Goal: Task Accomplishment & Management: Complete application form

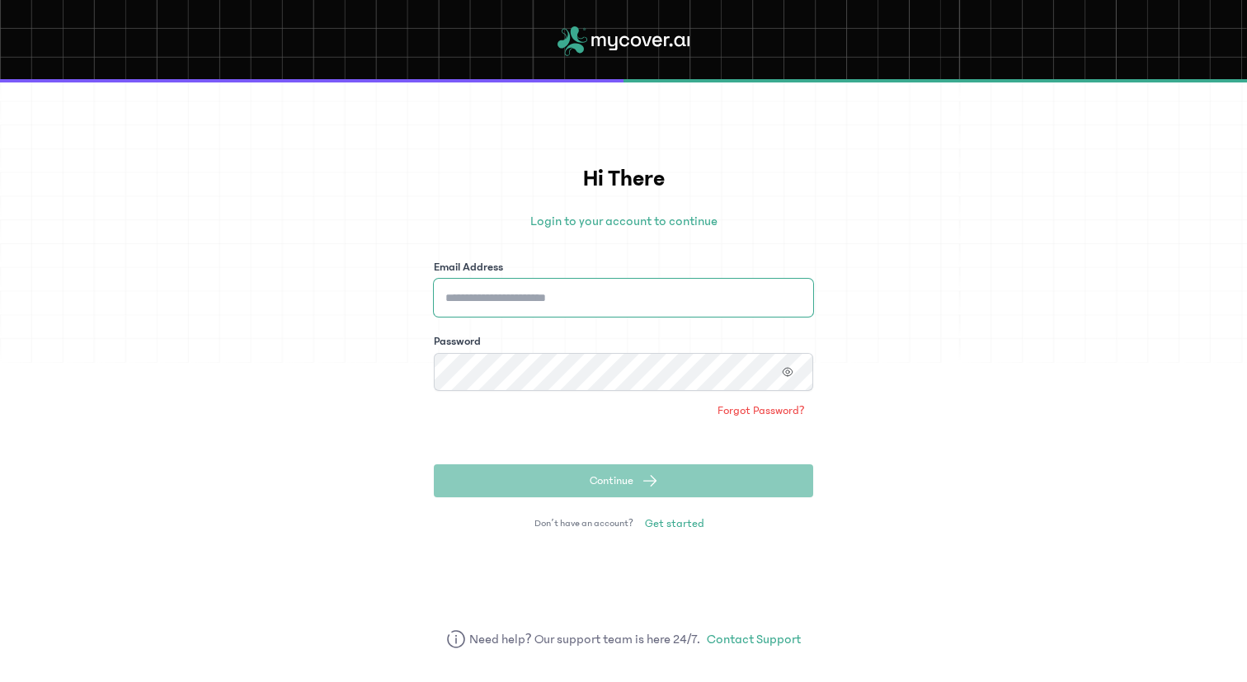
click at [700, 284] on input "Email Address" at bounding box center [623, 298] width 379 height 38
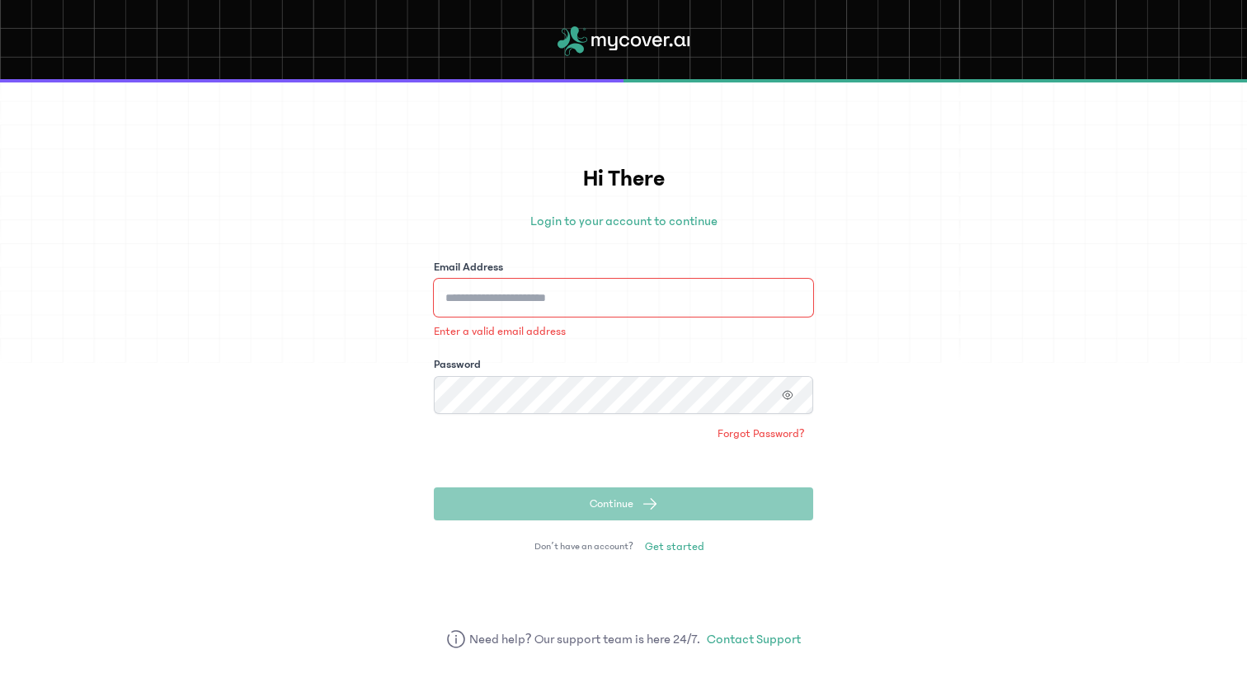
click at [600, 287] on input "Email Address" at bounding box center [623, 298] width 379 height 38
type input "**********"
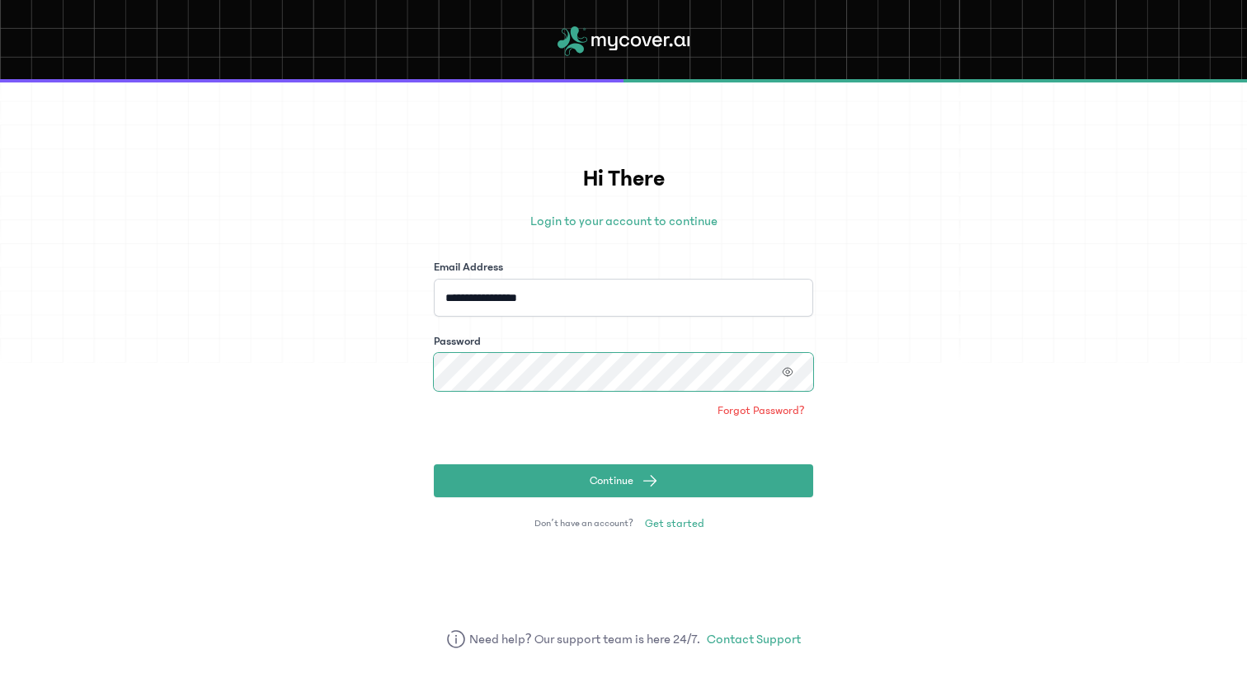
click at [434, 464] on button "Continue" at bounding box center [623, 480] width 379 height 33
click at [683, 519] on span "Get started" at bounding box center [674, 523] width 59 height 16
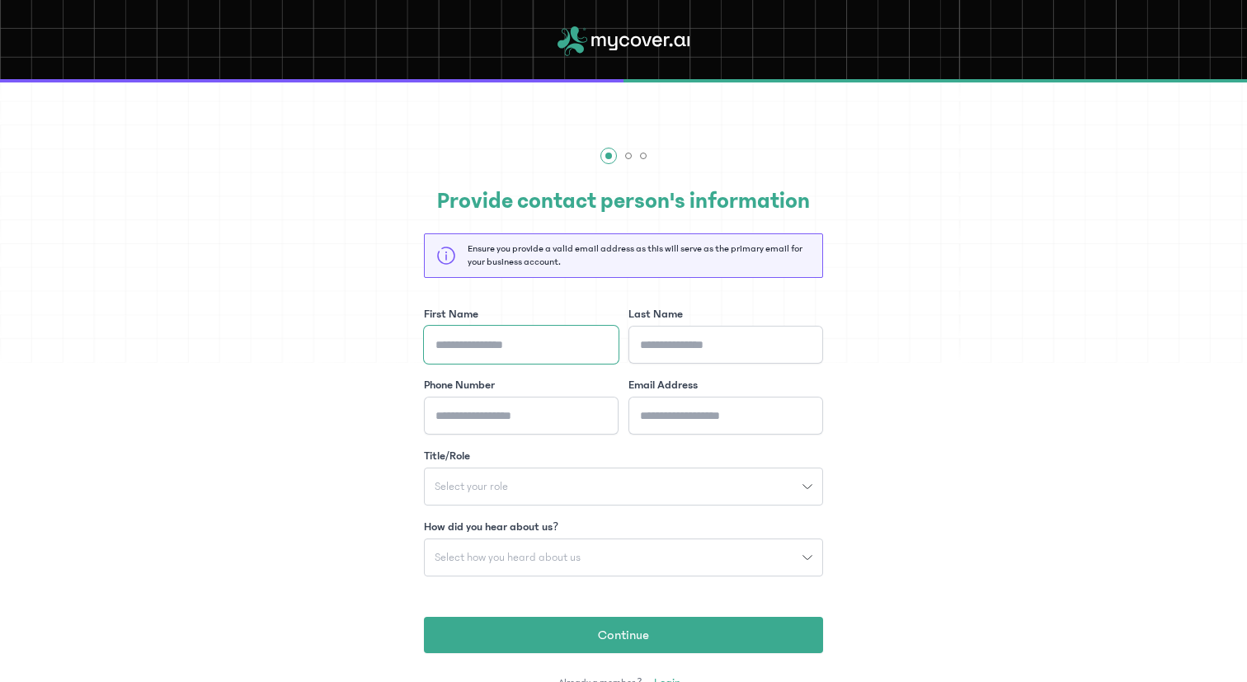
click at [538, 341] on input "First Name" at bounding box center [521, 345] width 195 height 38
type input "**********"
type input "*******"
type input "**********"
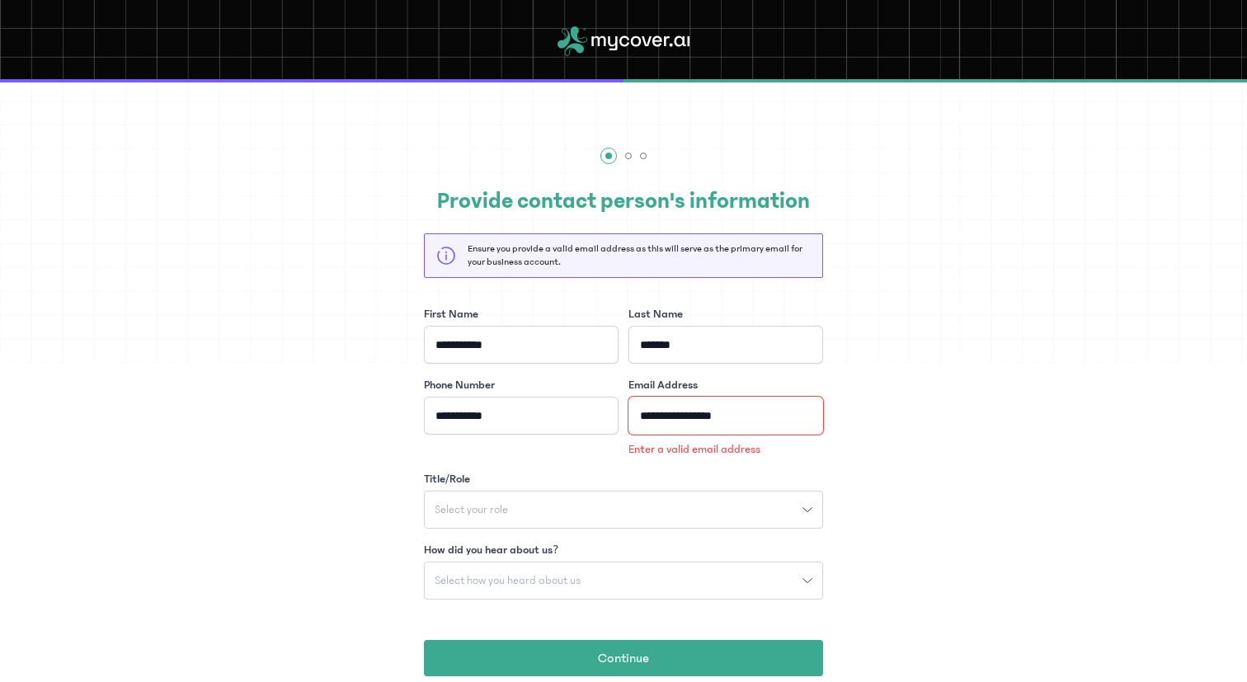
type input "**********"
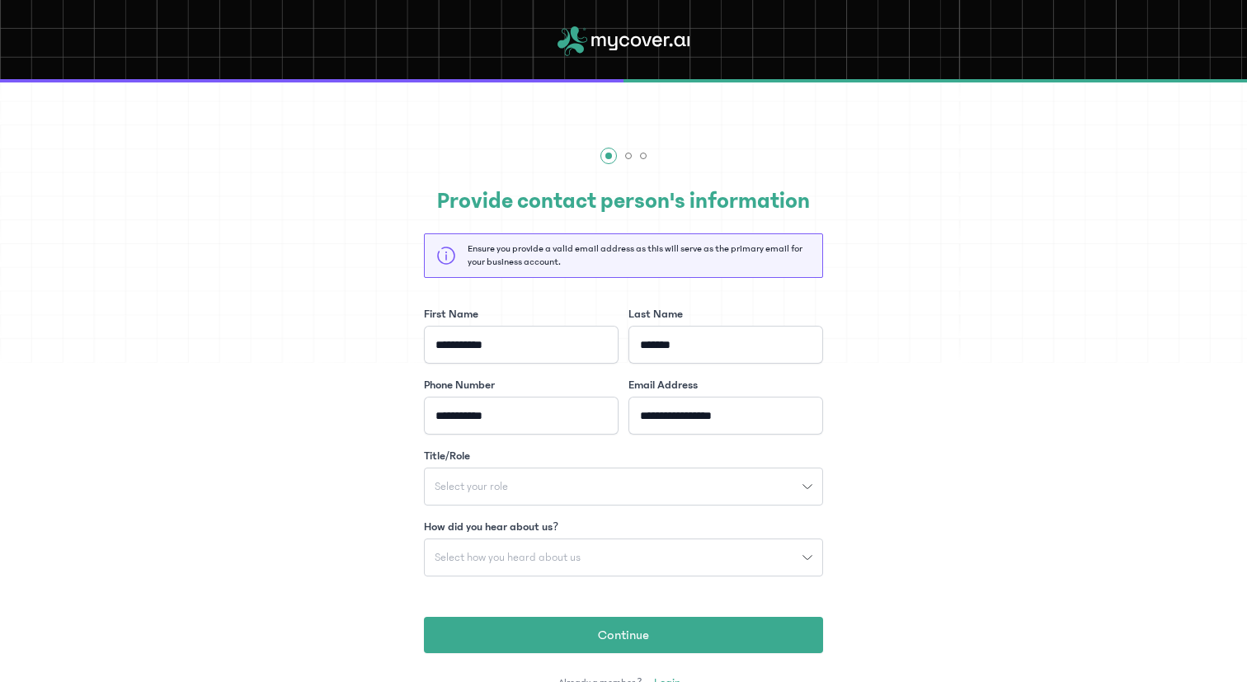
click at [528, 484] on div "Select your role" at bounding box center [614, 487] width 378 height 12
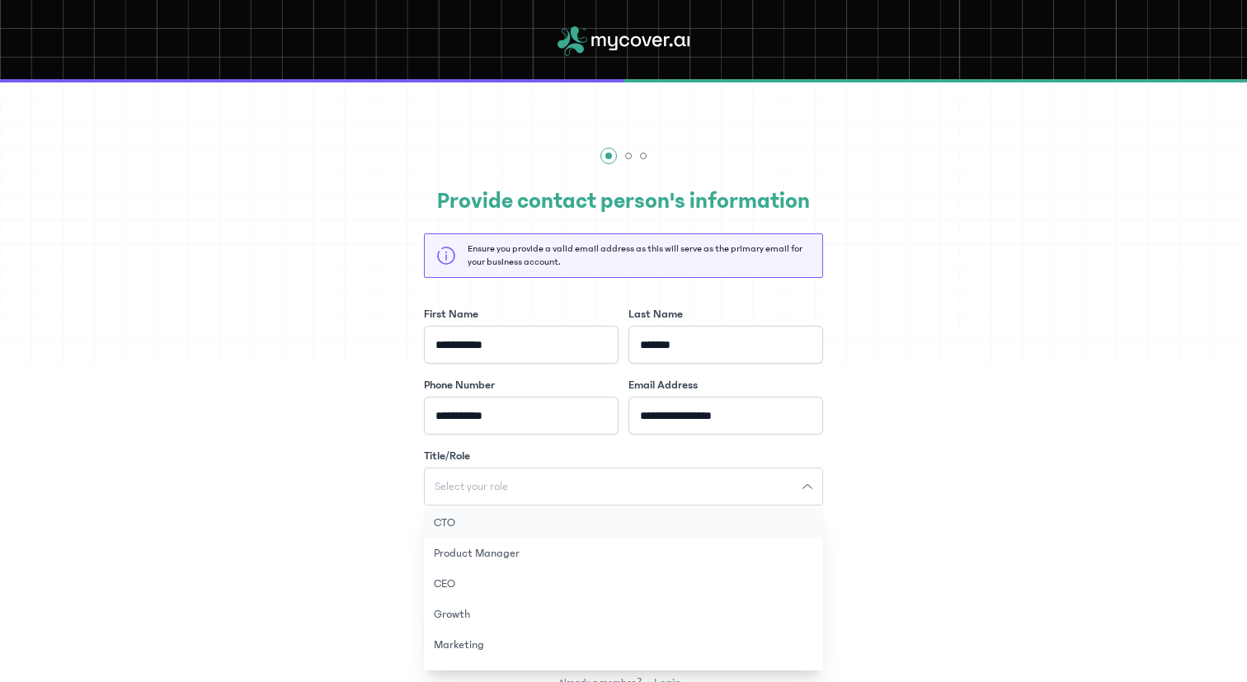
click at [516, 524] on button "CTO" at bounding box center [623, 523] width 399 height 31
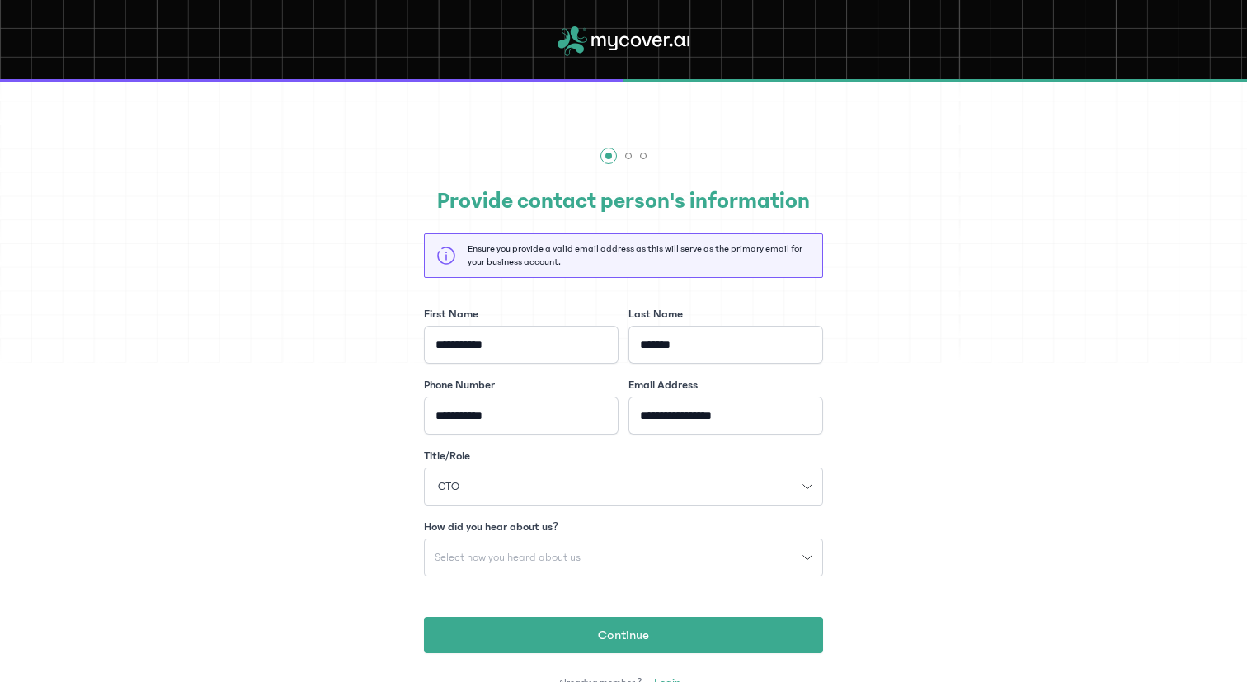
click at [519, 559] on span "Select how you heard about us" at bounding box center [508, 558] width 166 height 12
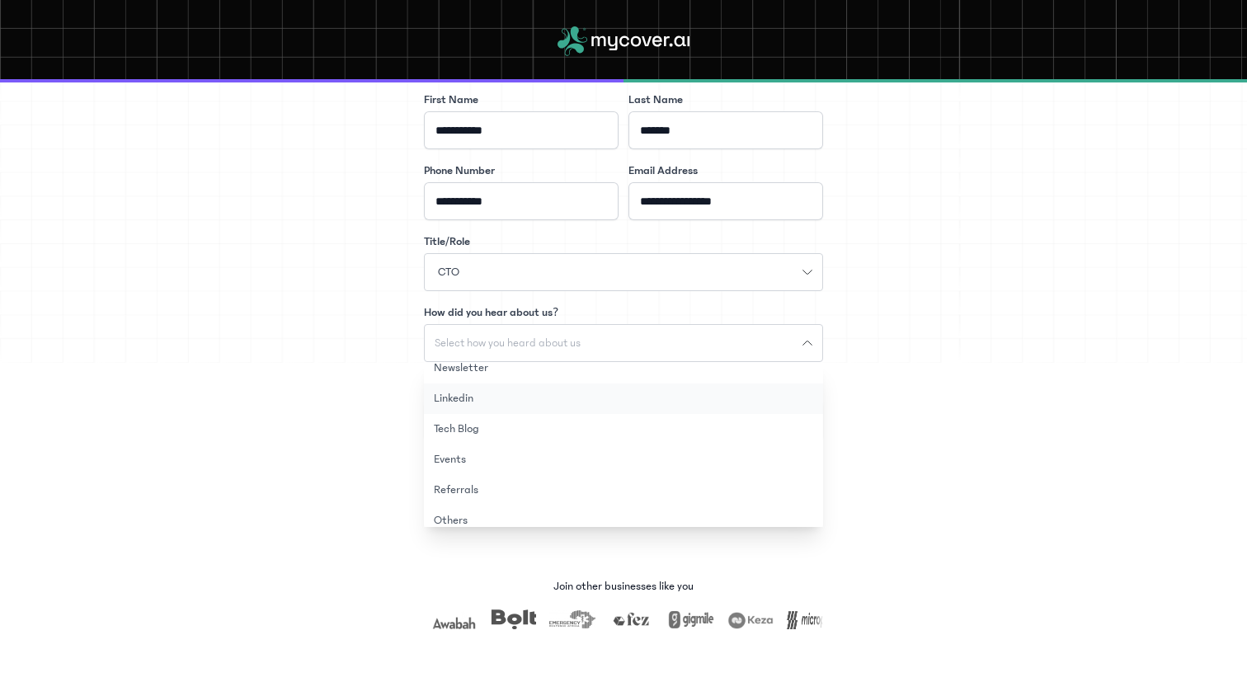
scroll to position [84, 0]
click at [510, 500] on button "Others" at bounding box center [623, 509] width 399 height 31
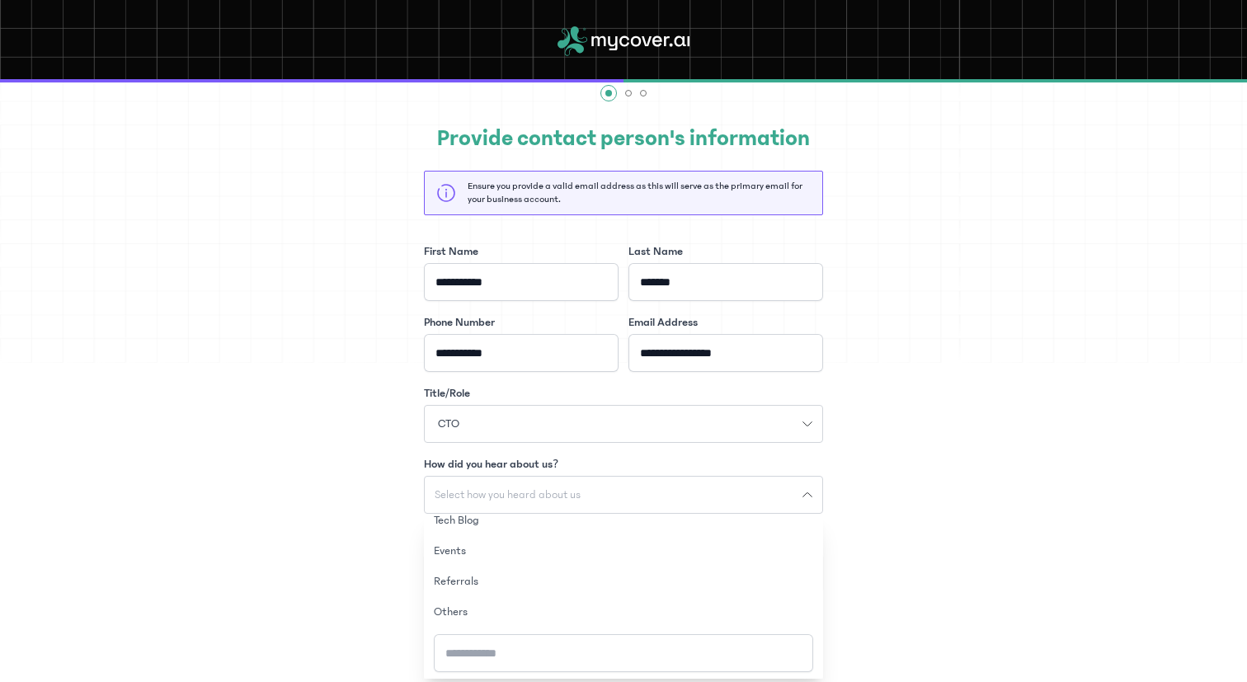
scroll to position [59, 0]
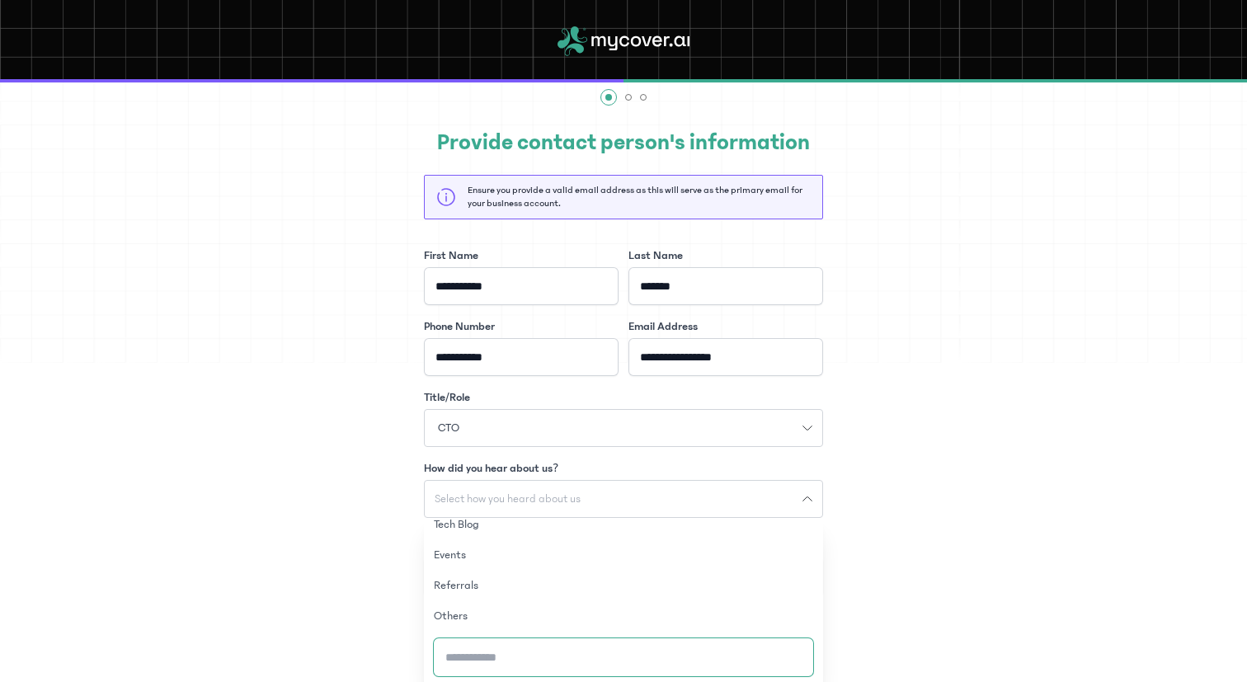
click at [513, 655] on input "How did you hear about us?" at bounding box center [623, 657] width 379 height 38
type input "*"
click at [359, 595] on div "**********" at bounding box center [623, 390] width 1247 height 629
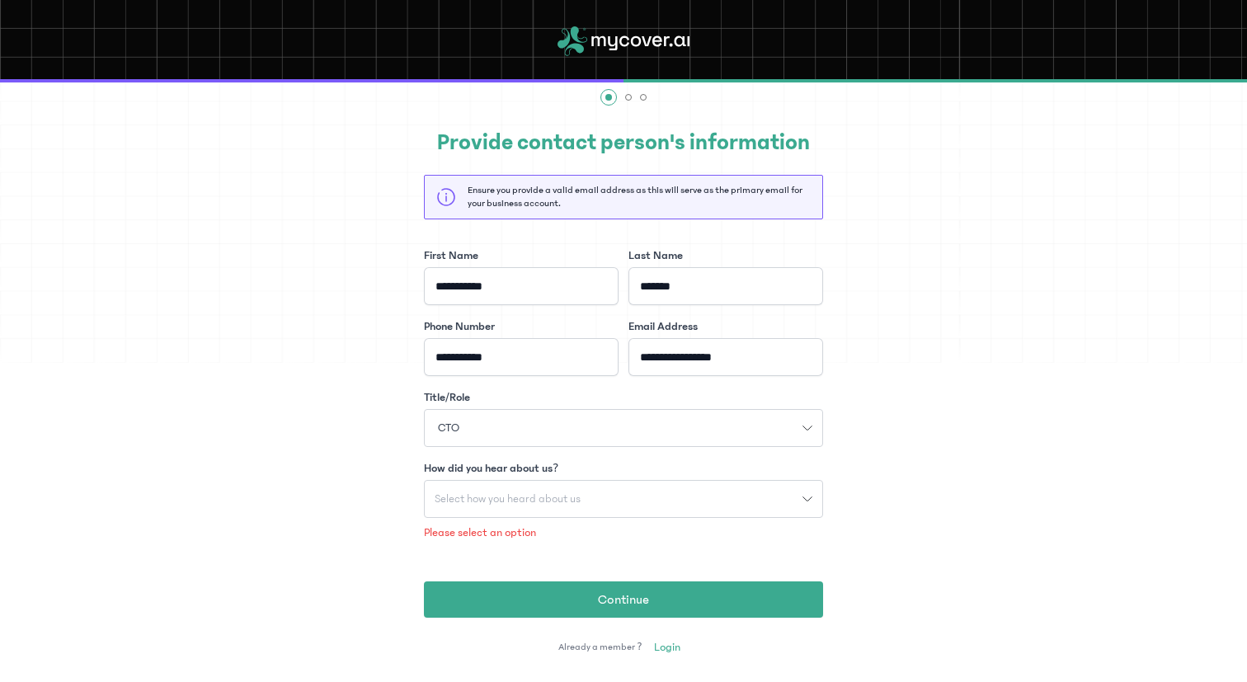
click at [640, 500] on div "Select how you heard about us" at bounding box center [614, 499] width 378 height 12
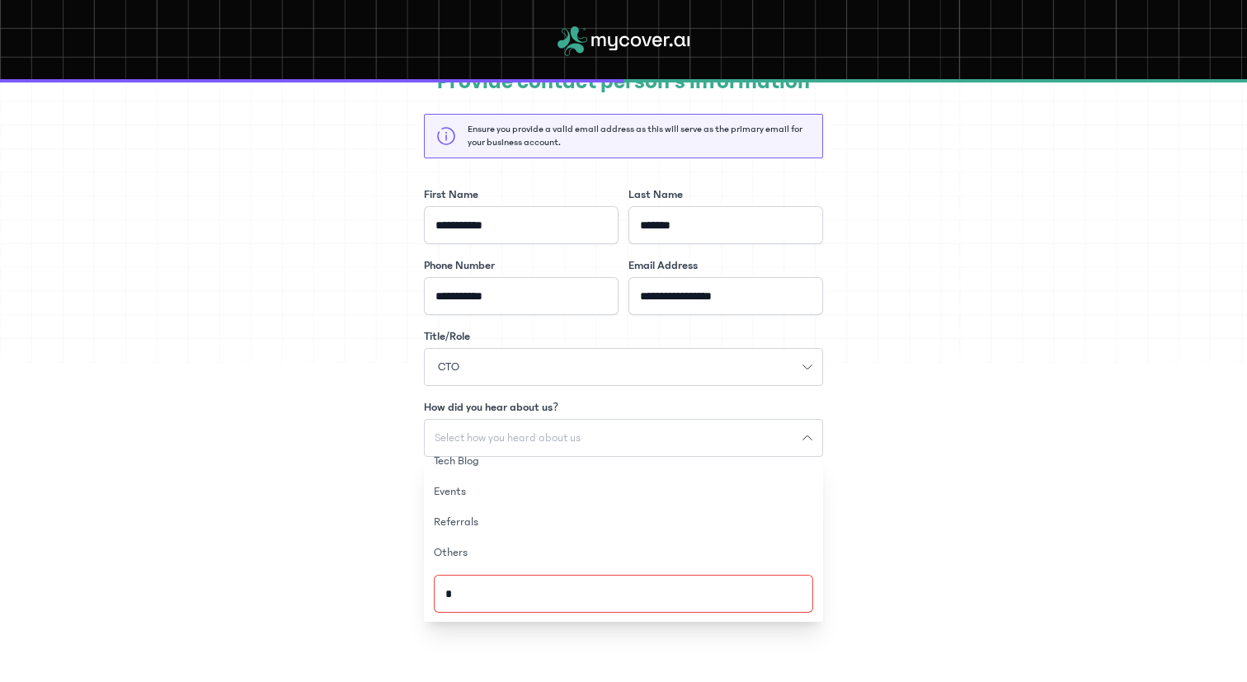
scroll to position [125, 0]
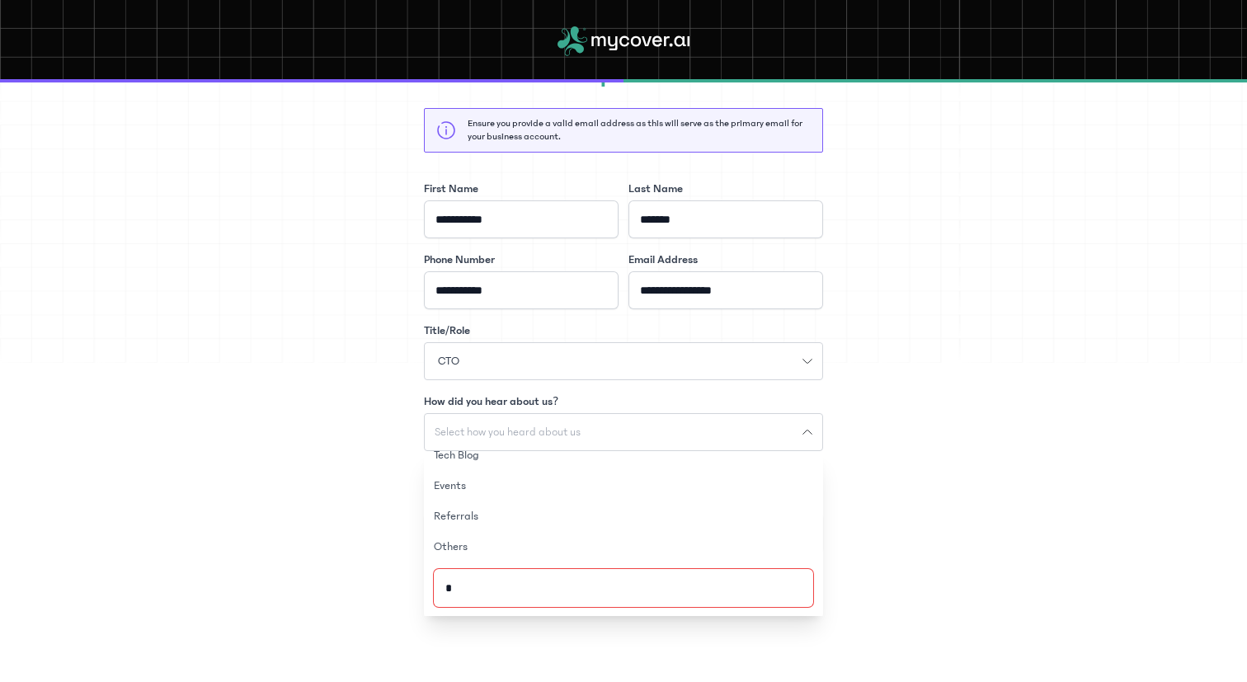
click at [626, 570] on input "*" at bounding box center [623, 588] width 379 height 38
click at [626, 580] on input "*" at bounding box center [623, 588] width 379 height 38
click at [585, 594] on input "*" at bounding box center [623, 588] width 379 height 38
type input "***"
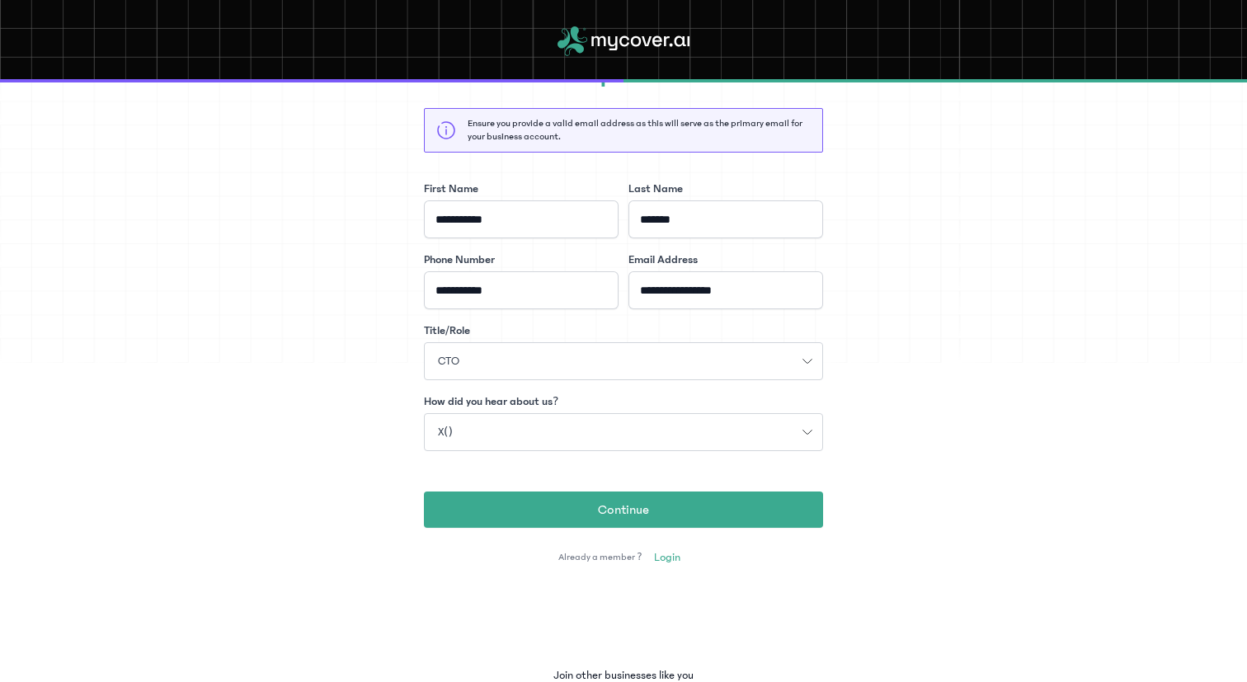
click at [463, 425] on div "X()" at bounding box center [614, 432] width 378 height 17
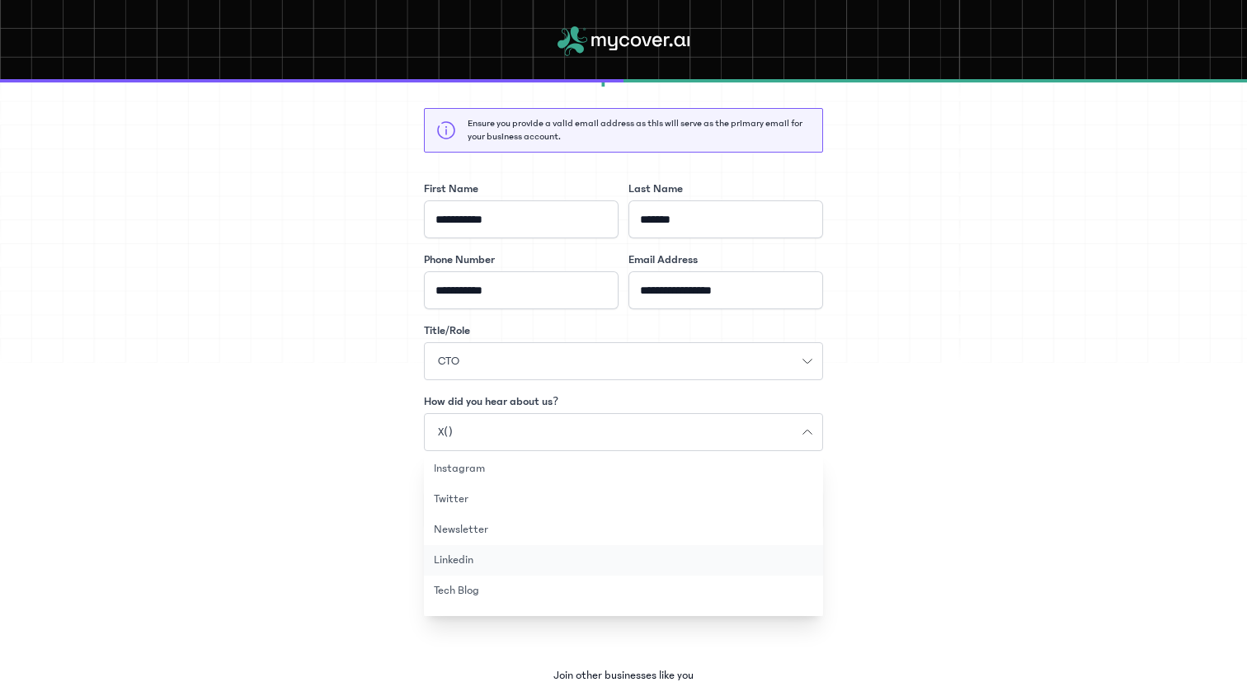
scroll to position [84, 0]
click at [510, 594] on button "Others" at bounding box center [623, 598] width 399 height 31
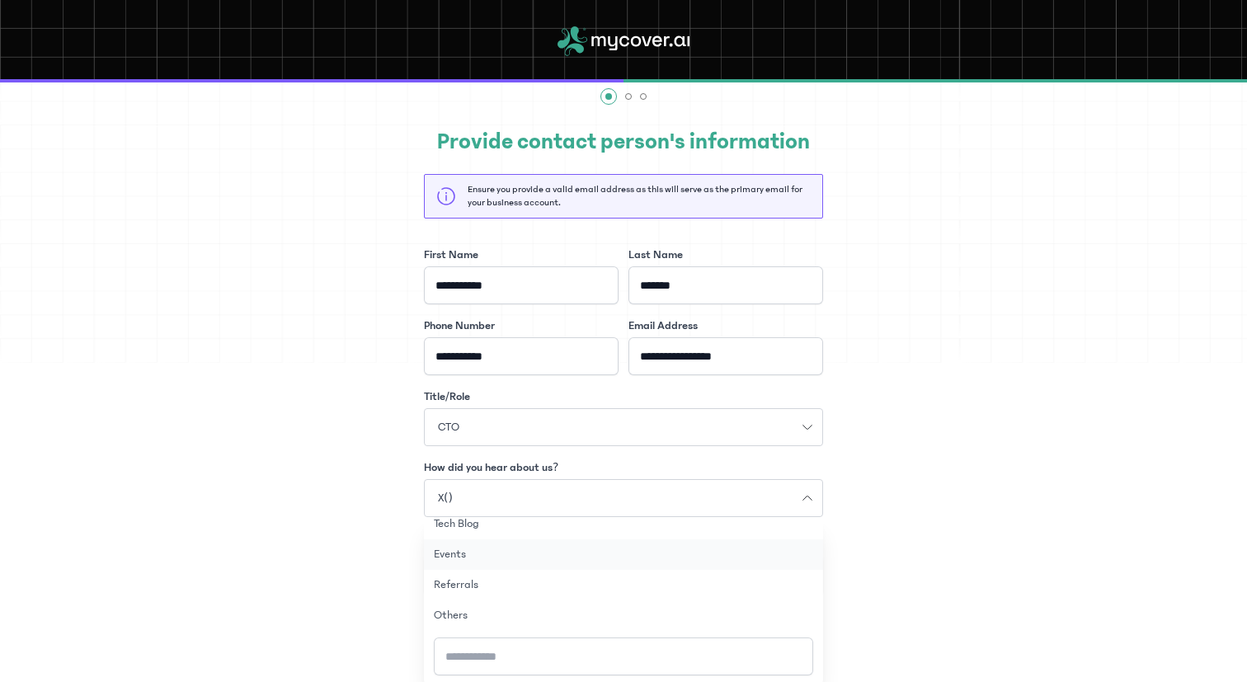
scroll to position [59, 0]
click at [514, 651] on input "How did you hear about us?" at bounding box center [623, 657] width 379 height 38
type input "*"
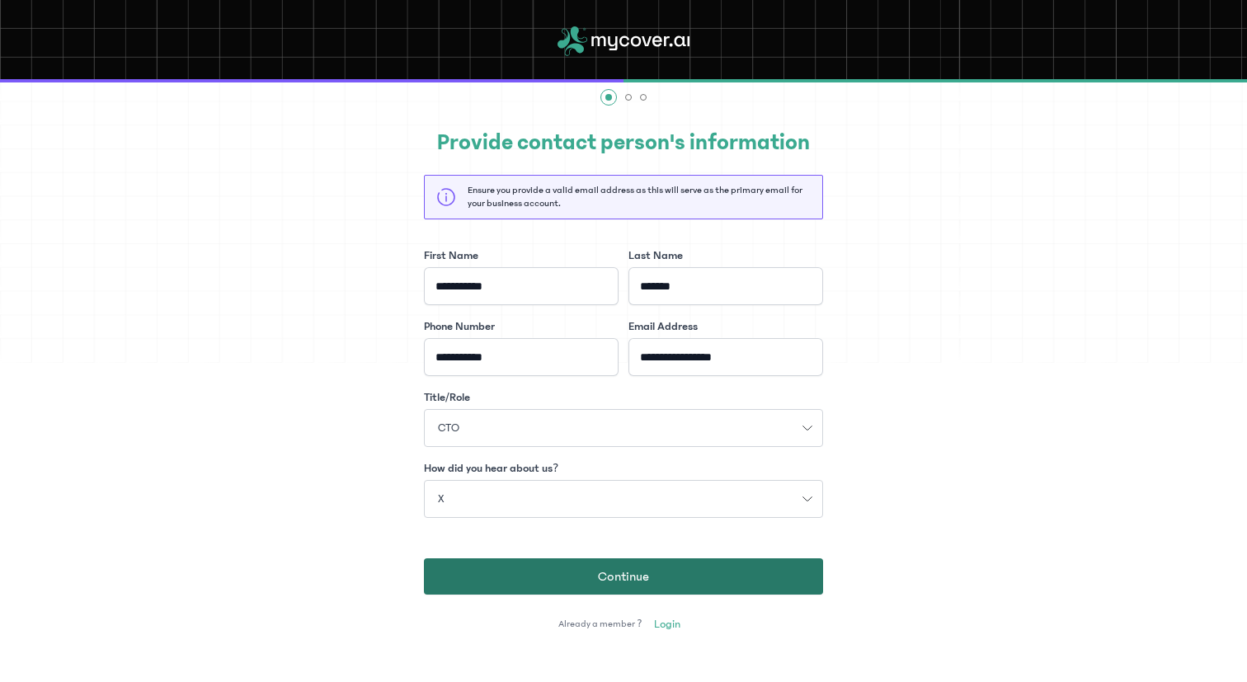
click at [542, 593] on button "Continue" at bounding box center [623, 576] width 399 height 36
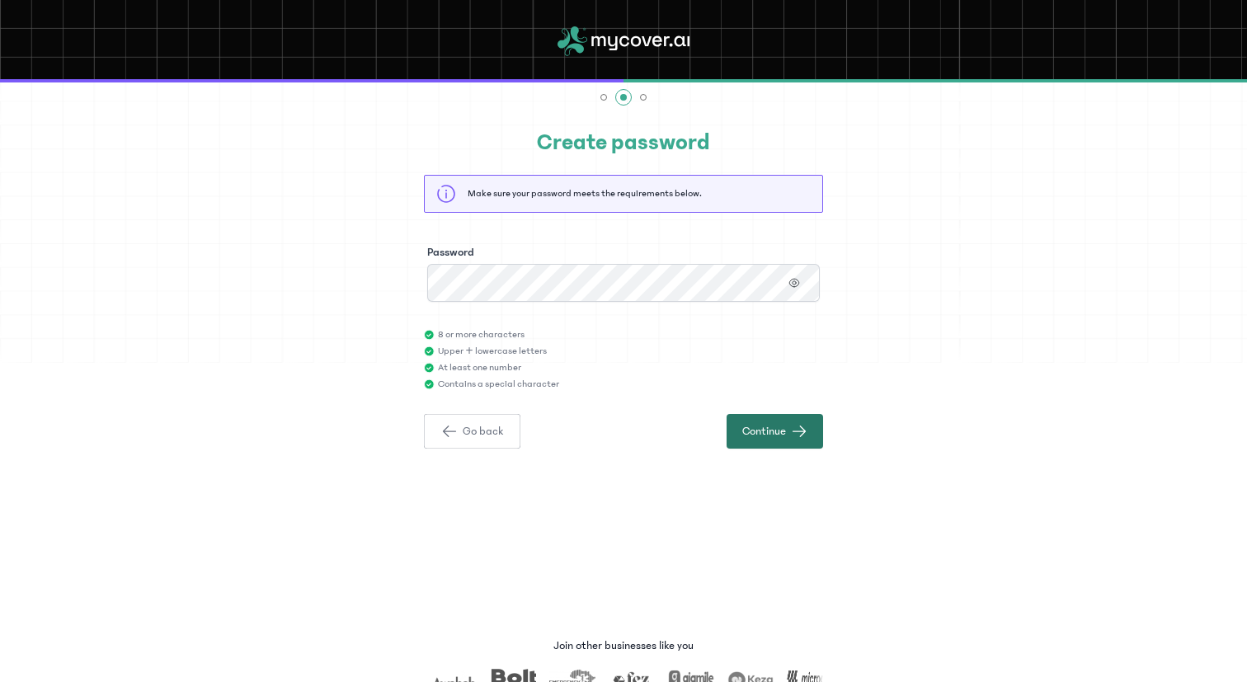
click at [776, 426] on span "Continue" at bounding box center [764, 431] width 44 height 16
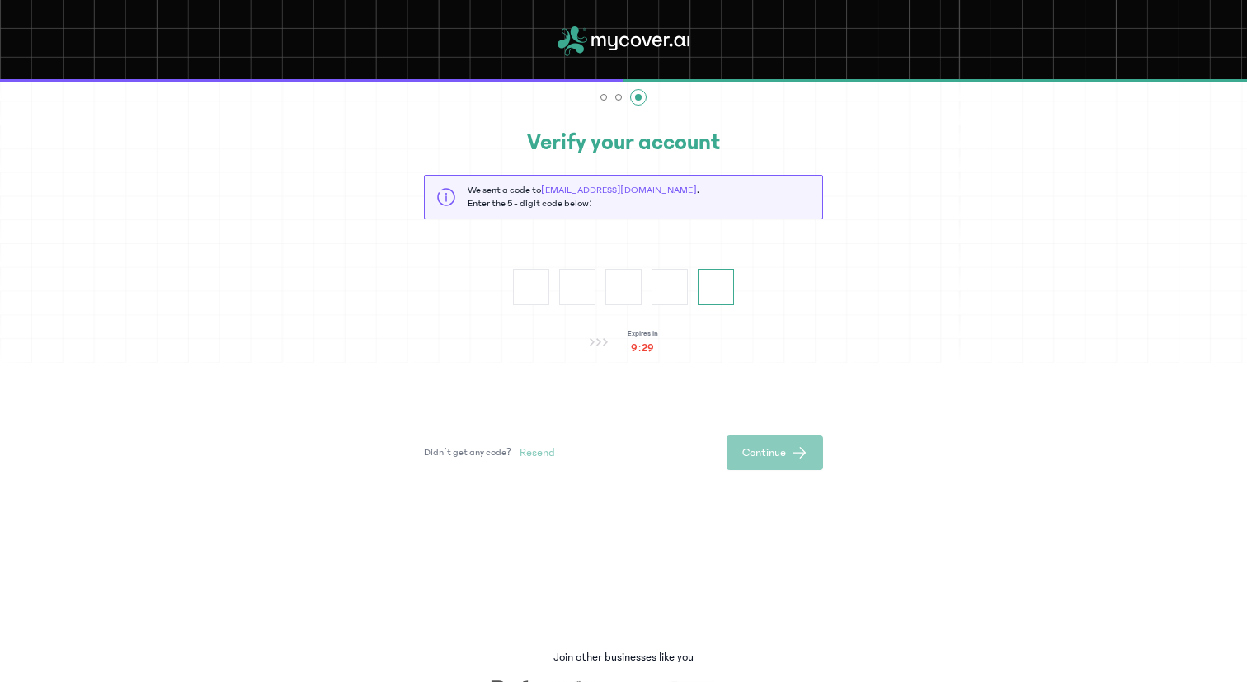
paste input "*"
type input "*"
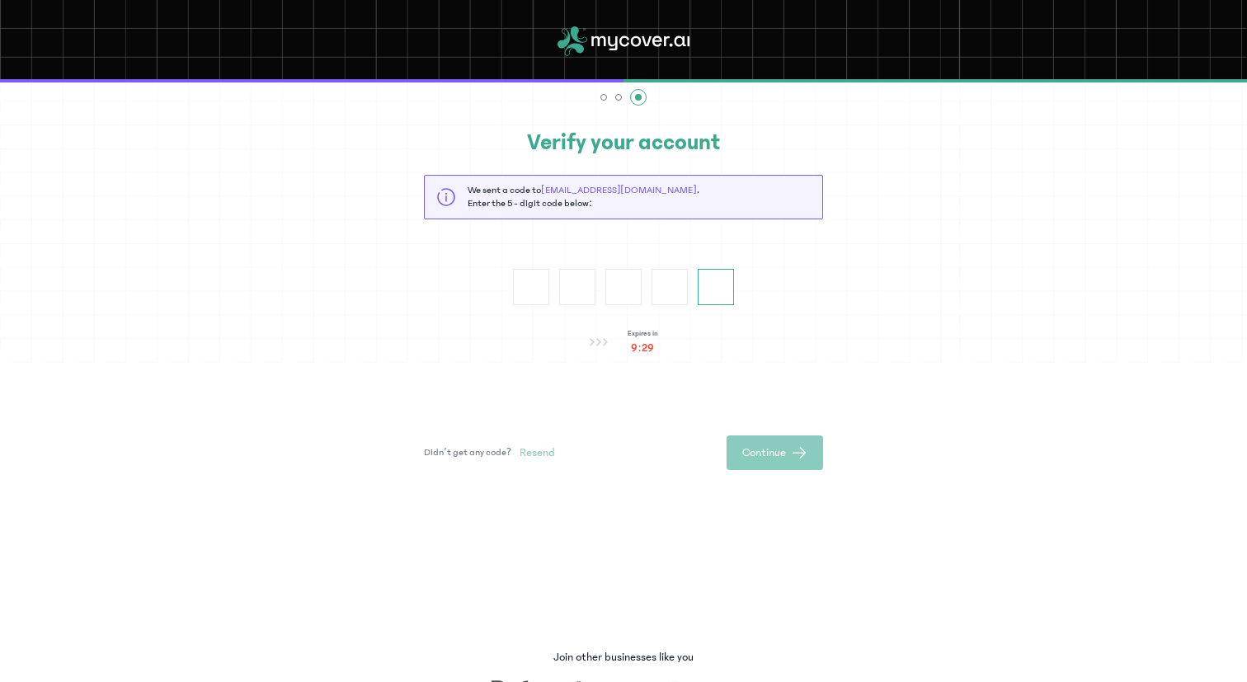
type input "*"
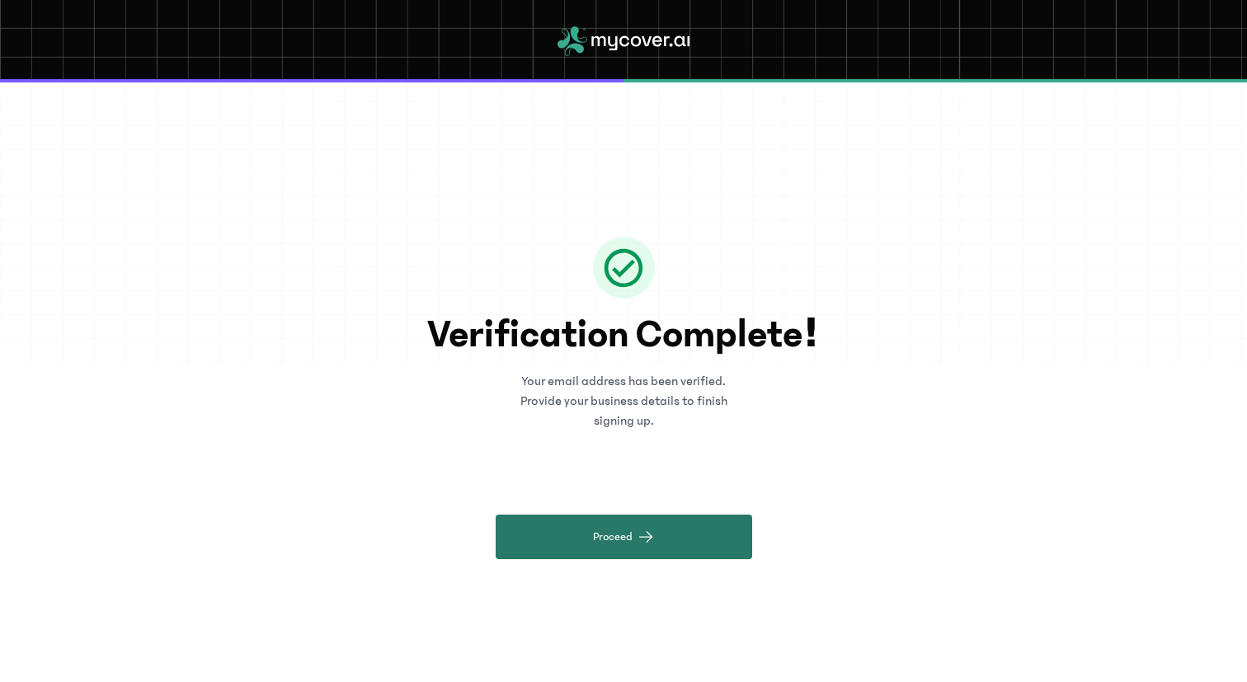
click at [683, 514] on button "Proceed" at bounding box center [624, 536] width 256 height 45
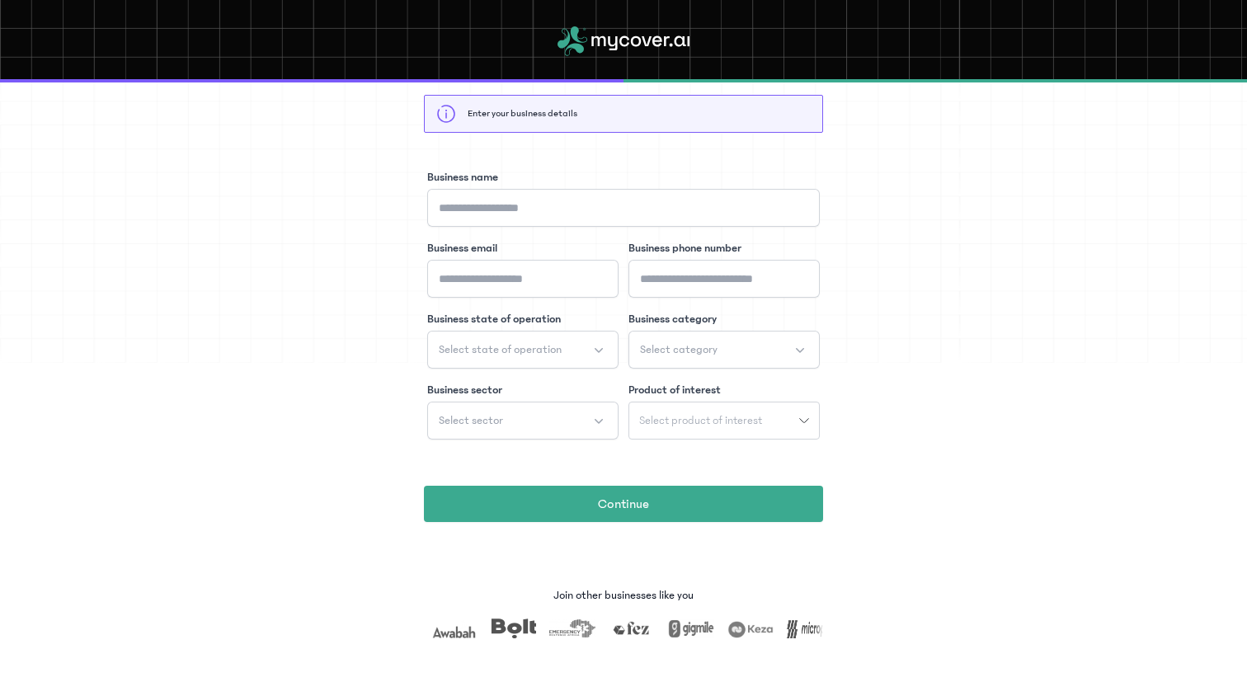
scroll to position [185, 0]
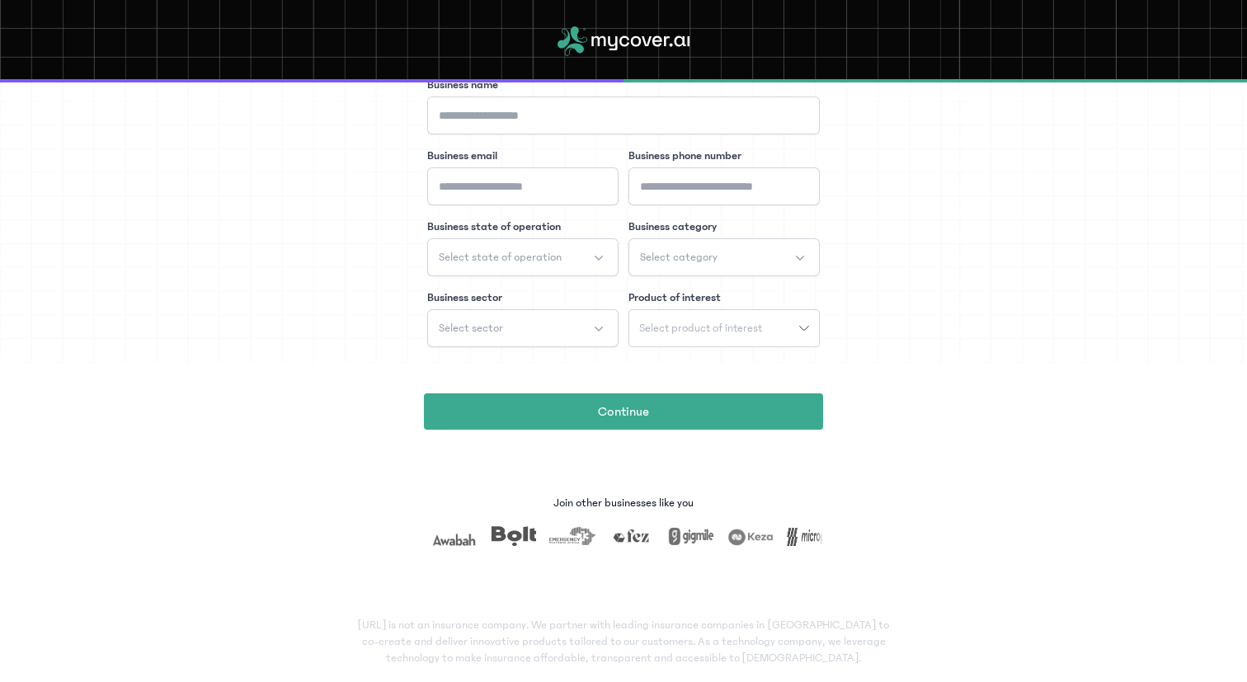
click at [658, 501] on p "Join other businesses like you" at bounding box center [623, 503] width 140 height 16
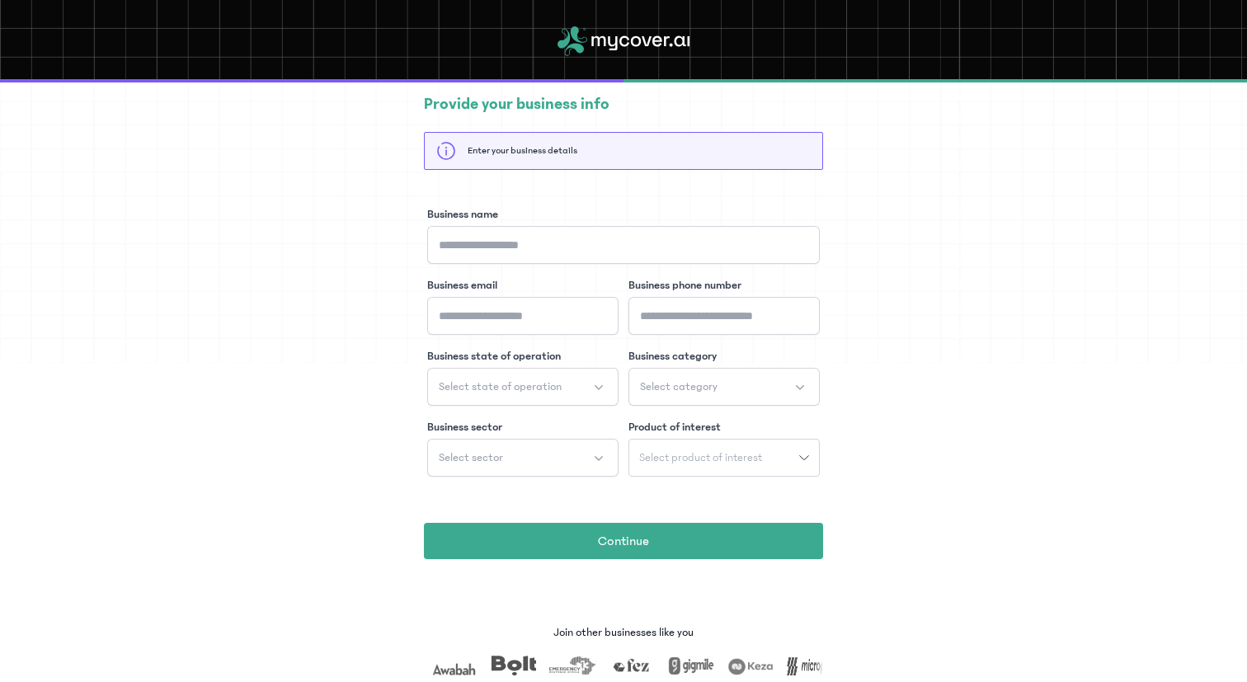
scroll to position [5, 0]
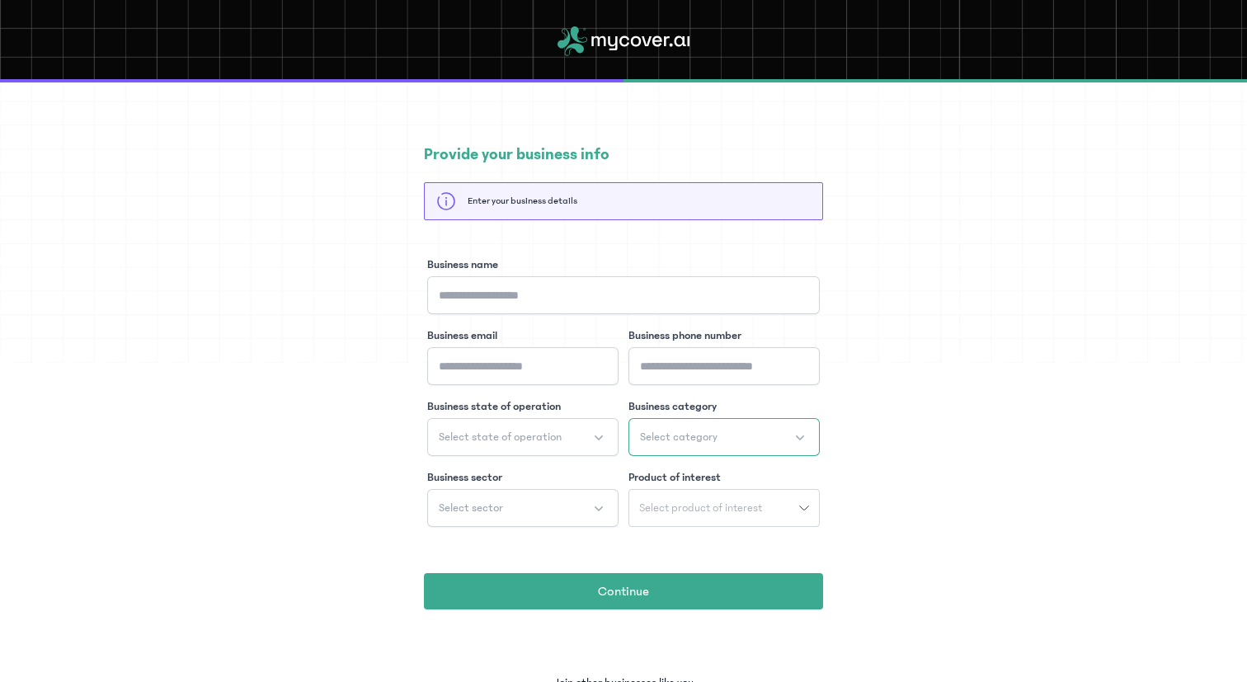
click at [679, 423] on button "Select category" at bounding box center [723, 437] width 191 height 38
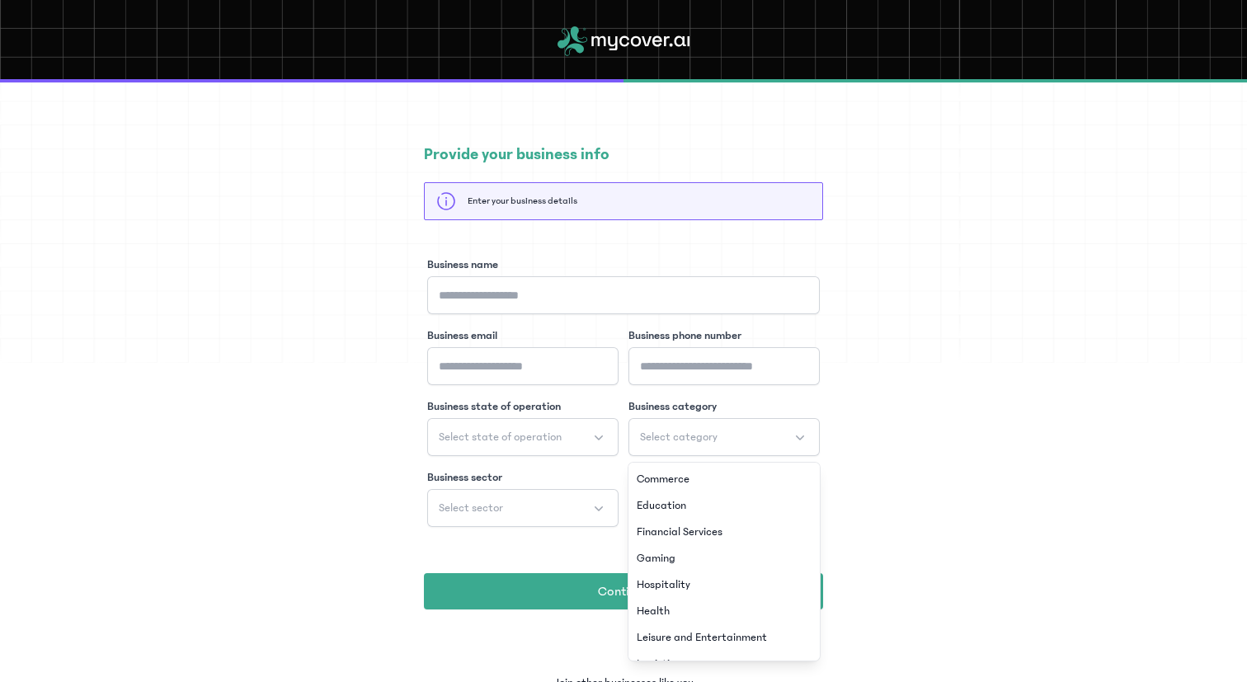
scroll to position [0, 0]
click at [674, 626] on li "Health" at bounding box center [724, 637] width 185 height 26
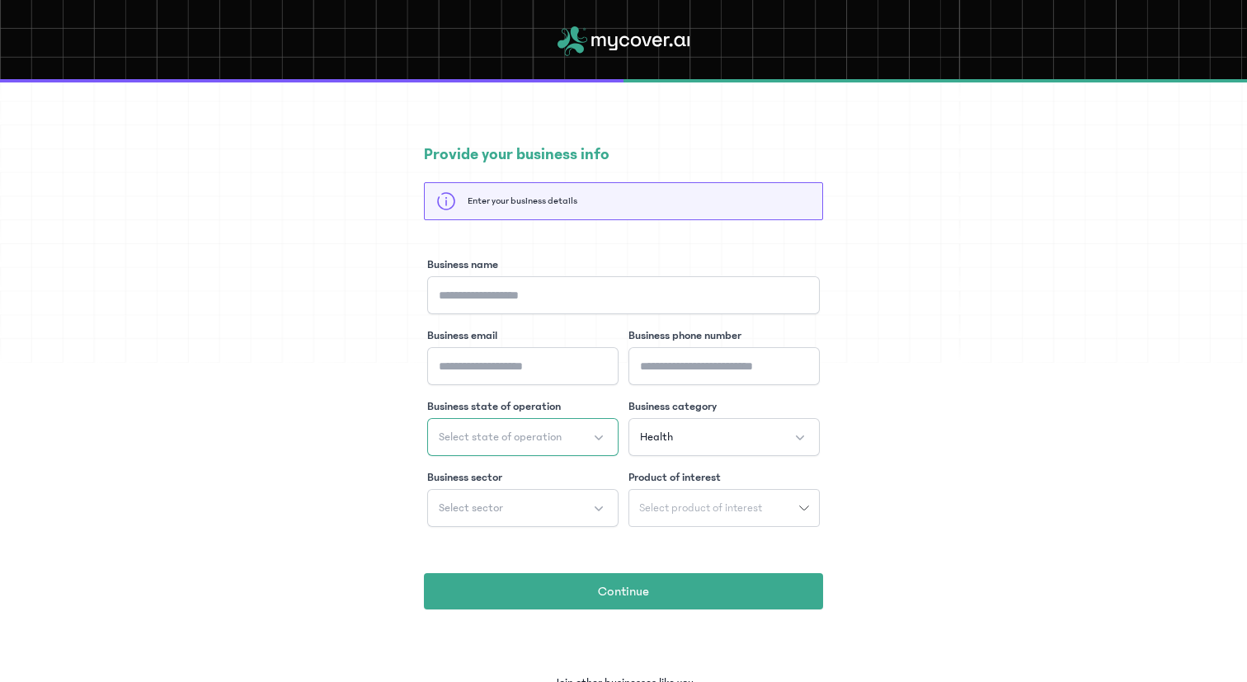
click at [561, 434] on button "Select state of operation" at bounding box center [522, 437] width 191 height 38
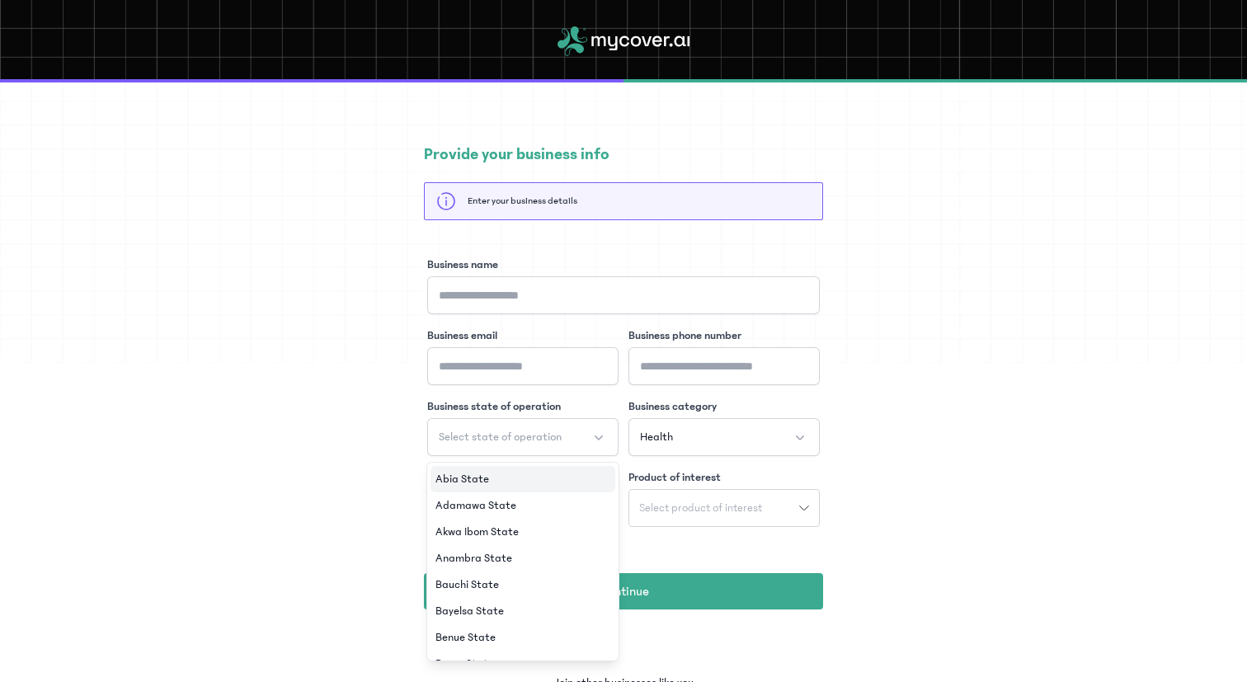
scroll to position [468, 0]
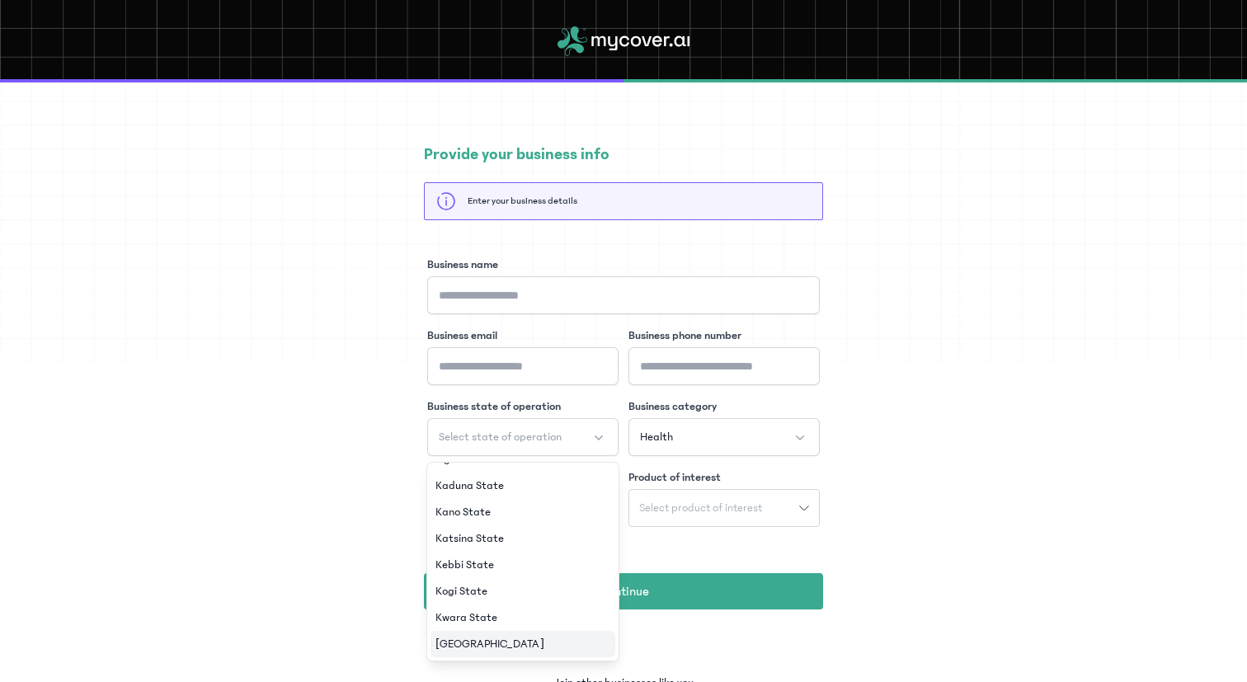
click at [470, 641] on span "[GEOGRAPHIC_DATA]" at bounding box center [489, 644] width 109 height 16
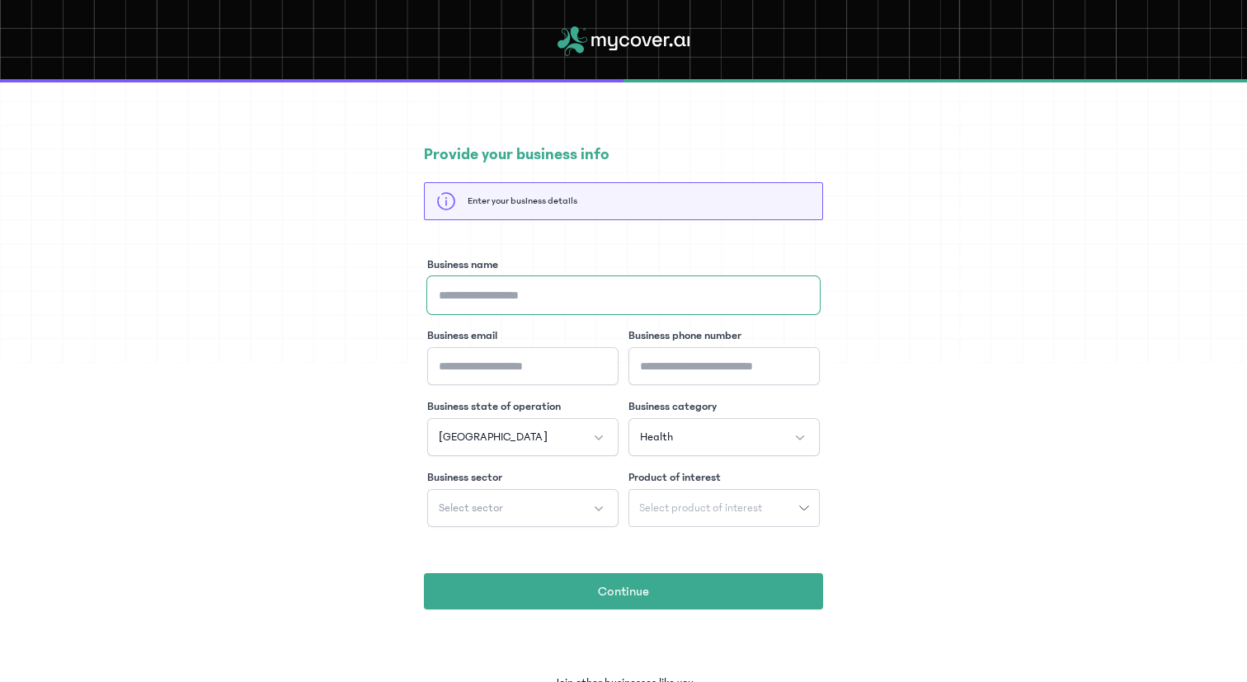
click at [524, 285] on input "Business name" at bounding box center [623, 295] width 392 height 38
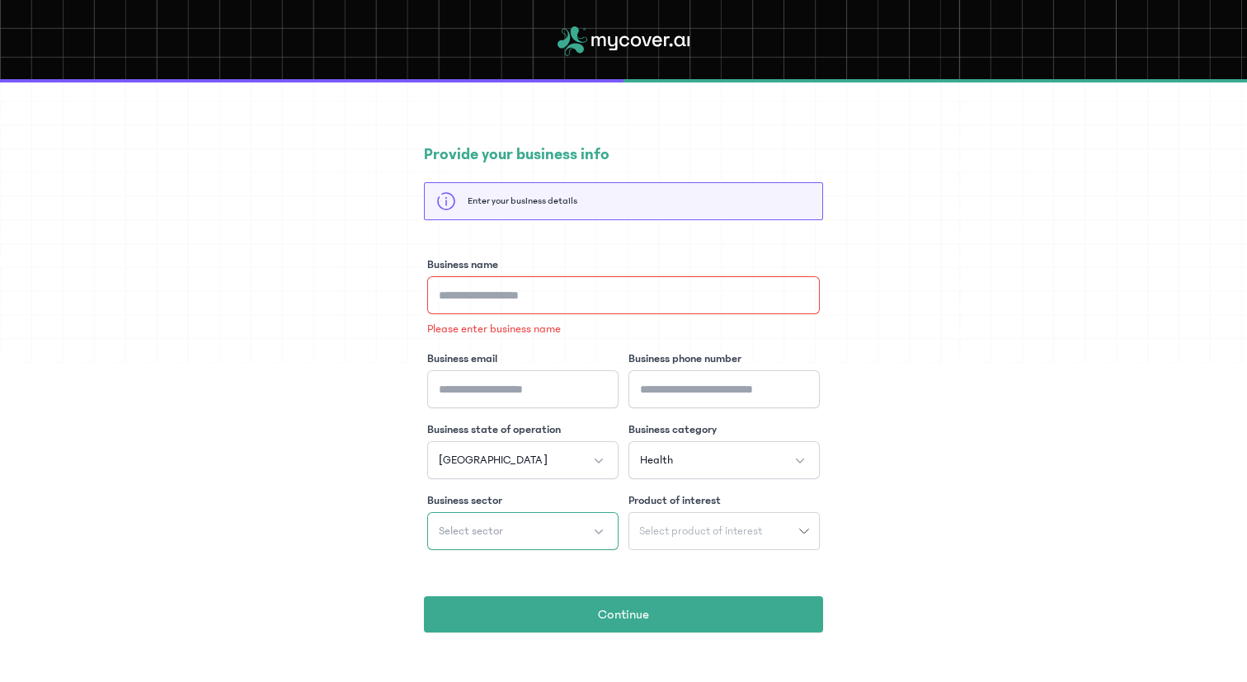
click at [586, 506] on div "Business sector Select sector" at bounding box center [522, 521] width 191 height 58
click at [585, 517] on button "Select sector" at bounding box center [522, 531] width 191 height 38
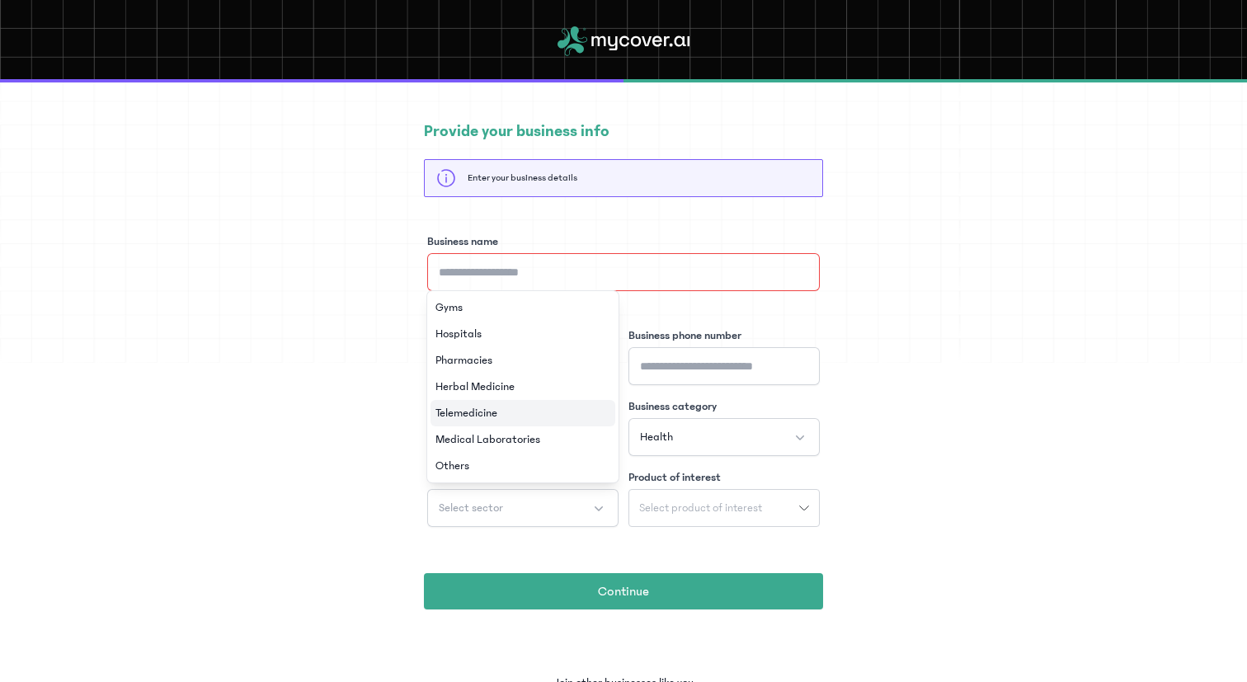
scroll to position [29, 0]
click at [523, 420] on li "Telemedicine" at bounding box center [522, 412] width 185 height 26
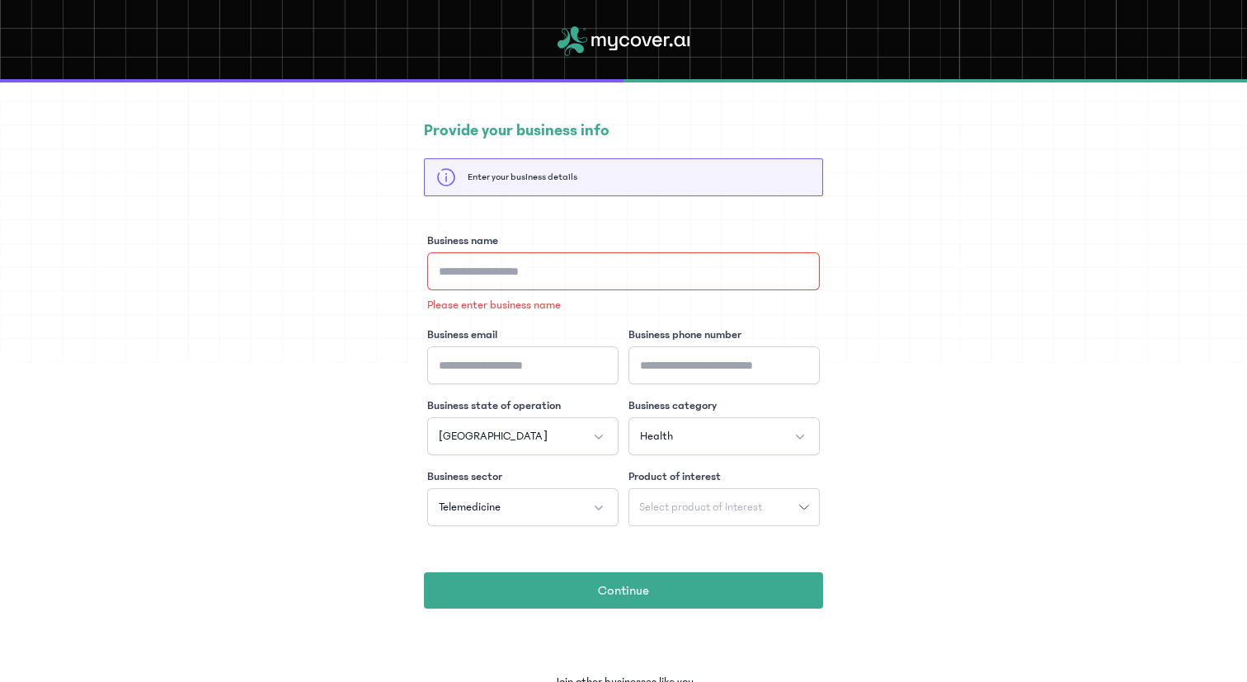
click at [755, 506] on span "Select product of interest" at bounding box center [700, 507] width 143 height 12
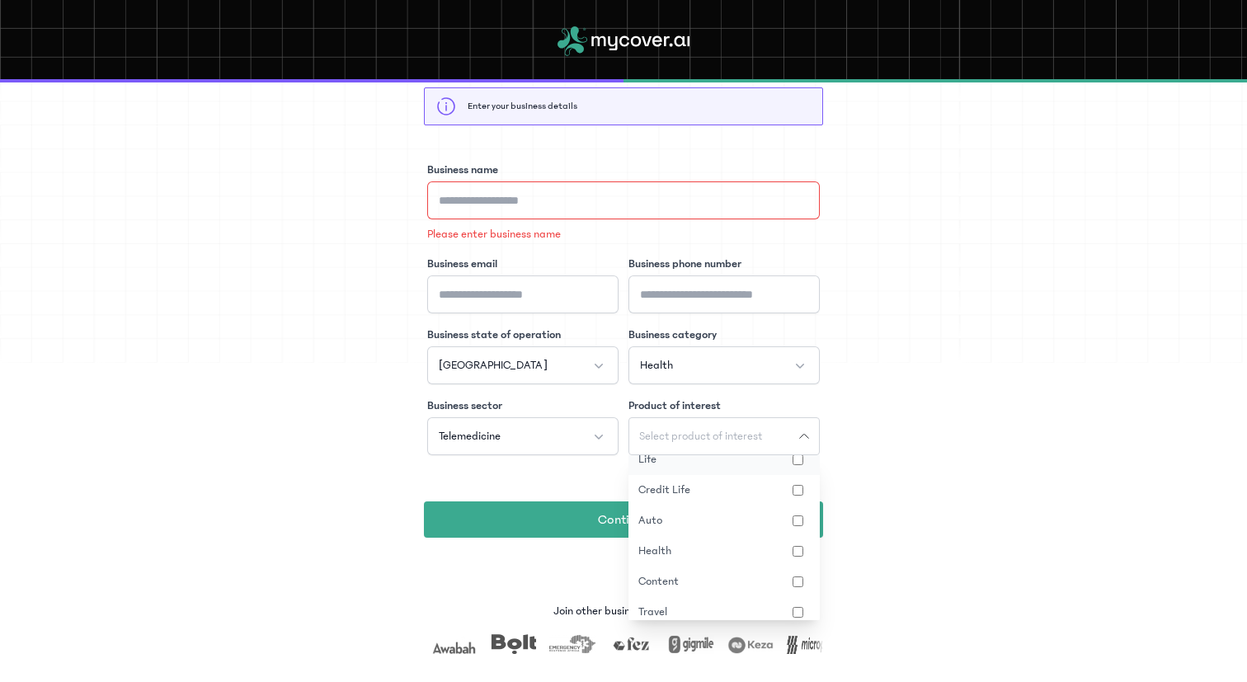
scroll to position [117, 0]
click at [790, 529] on button "Health" at bounding box center [723, 539] width 191 height 31
click at [765, 486] on button "Package" at bounding box center [723, 473] width 191 height 31
click at [966, 453] on div "Provide your business info Enter your business details Business name Please ent…" at bounding box center [623, 293] width 1247 height 620
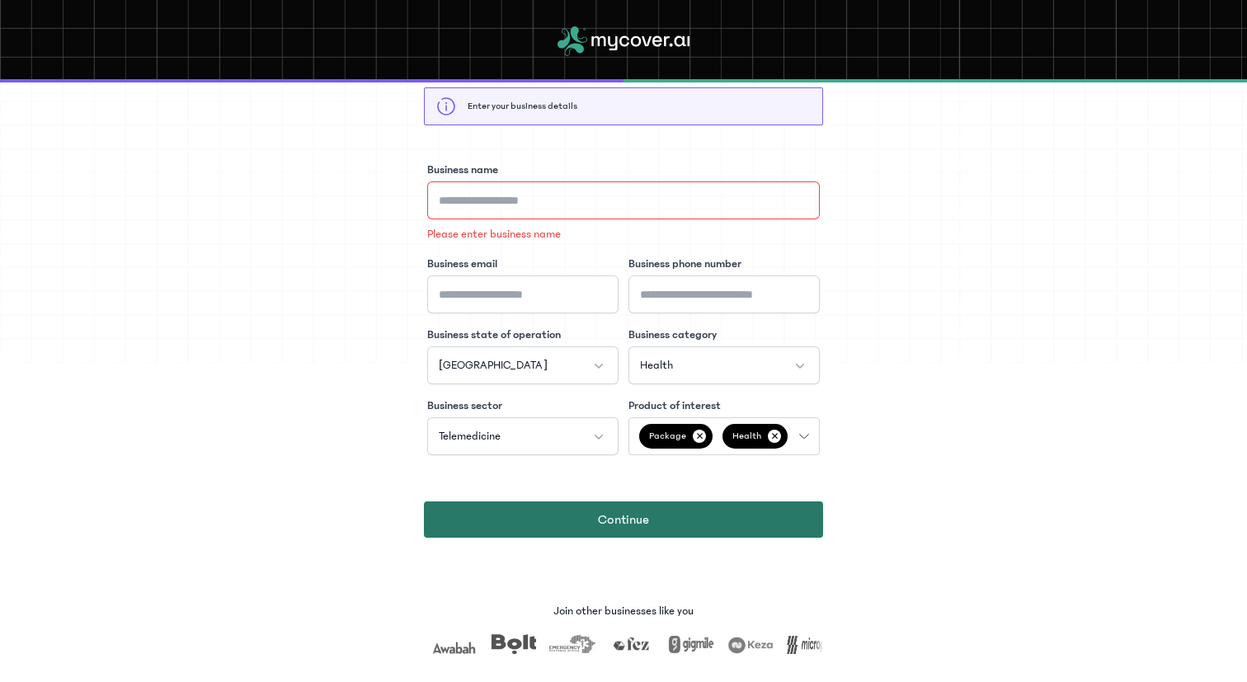
click at [699, 517] on button "Continue" at bounding box center [623, 519] width 399 height 36
